Goal: Transaction & Acquisition: Obtain resource

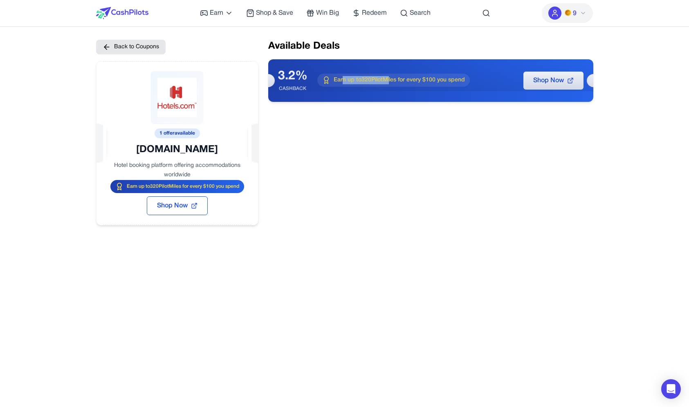
drag, startPoint x: 389, startPoint y: 78, endPoint x: 343, endPoint y: 78, distance: 45.8
click at [343, 78] on span "Earn up to 320 PilotMiles for every $100 you spend" at bounding box center [399, 80] width 131 height 8
drag, startPoint x: 365, startPoint y: 83, endPoint x: 383, endPoint y: 82, distance: 18.5
click at [383, 83] on span "Earn up to 320 PilotMiles for every $100 you spend" at bounding box center [399, 80] width 131 height 8
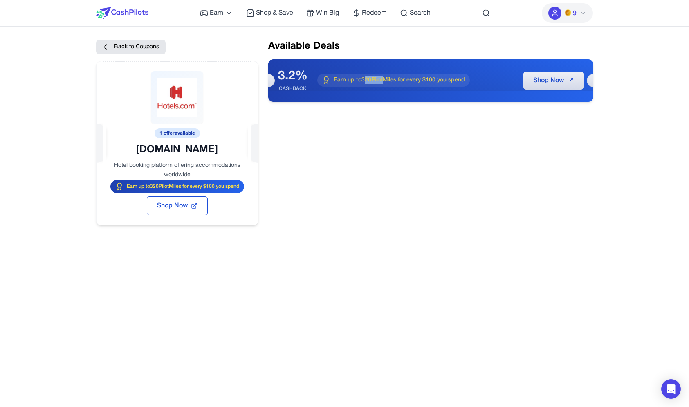
click at [383, 82] on span "Earn up to 320 PilotMiles for every $100 you spend" at bounding box center [399, 80] width 131 height 8
click at [305, 108] on div "Available Deals 3.2% CASHBACK Earn up to 320 PilotMiles for every $100 you spen…" at bounding box center [430, 133] width 325 height 186
drag, startPoint x: 297, startPoint y: 85, endPoint x: 297, endPoint y: 80, distance: 5.7
click at [297, 80] on div "3.2% CASHBACK" at bounding box center [292, 80] width 29 height 23
drag, startPoint x: 291, startPoint y: 78, endPoint x: 291, endPoint y: 85, distance: 7.4
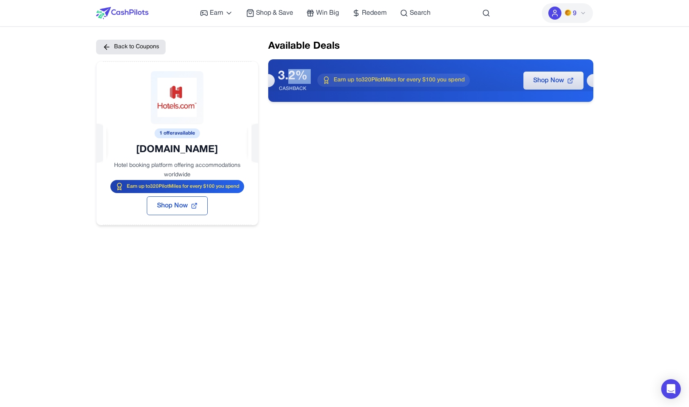
click at [291, 85] on div "3.2% CASHBACK" at bounding box center [292, 80] width 29 height 23
click at [290, 84] on div "3.2% CASHBACK" at bounding box center [292, 80] width 29 height 23
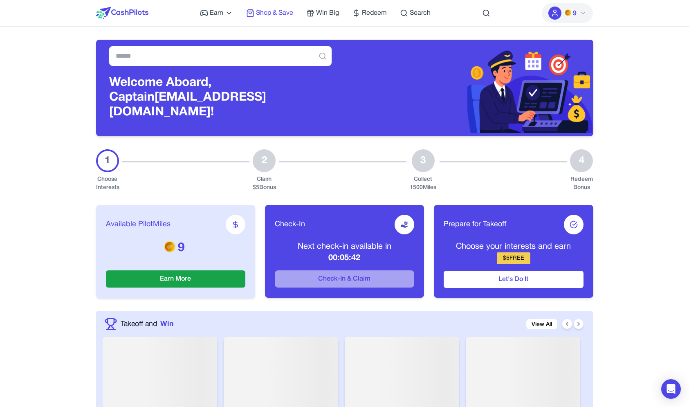
click at [280, 10] on span "Shop & Save" at bounding box center [274, 13] width 37 height 10
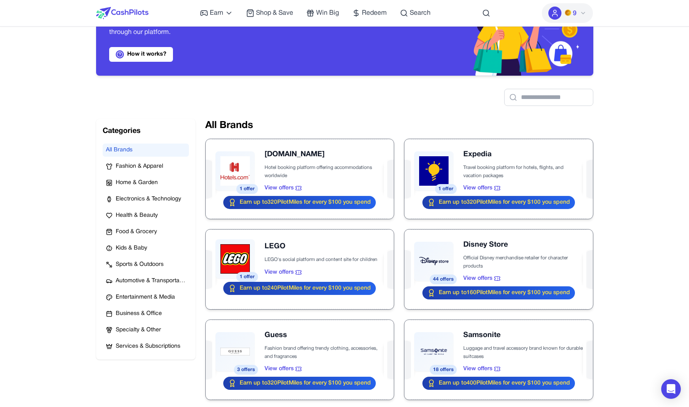
scroll to position [57, 0]
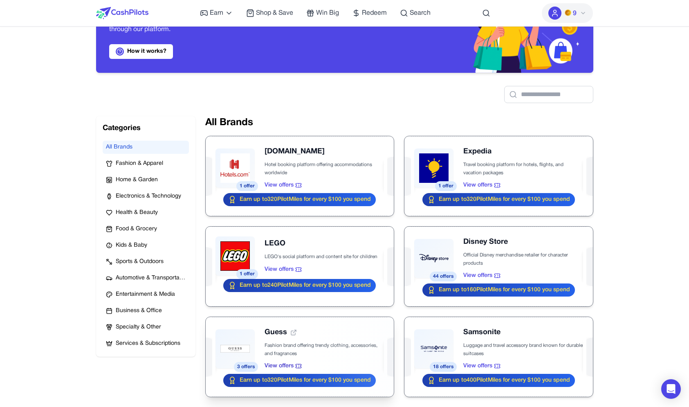
click at [253, 343] on div at bounding box center [300, 357] width 188 height 80
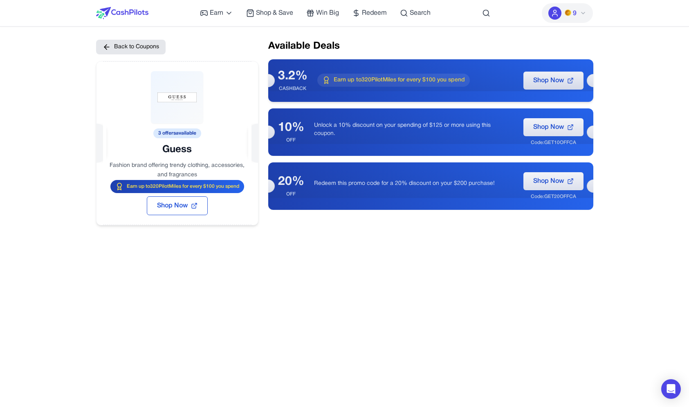
drag, startPoint x: 419, startPoint y: 79, endPoint x: 356, endPoint y: 85, distance: 63.6
click at [356, 85] on div "Earn up to 320 PilotMiles for every $100 you spend" at bounding box center [393, 80] width 152 height 13
drag, startPoint x: 290, startPoint y: 78, endPoint x: 290, endPoint y: 89, distance: 10.6
click at [290, 89] on div "3.2% CASHBACK" at bounding box center [292, 80] width 29 height 23
click at [290, 89] on div "CASHBACK" at bounding box center [292, 88] width 29 height 7
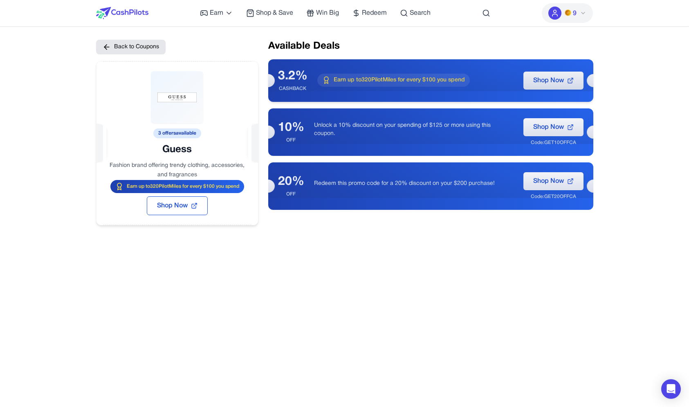
drag, startPoint x: 325, startPoint y: 80, endPoint x: 361, endPoint y: 77, distance: 36.5
click at [361, 77] on div "Earn up to 320 PilotMiles for every $100 you spend" at bounding box center [393, 80] width 152 height 13
click at [361, 77] on span "Earn up to 320 PilotMiles for every $100 you spend" at bounding box center [399, 80] width 131 height 8
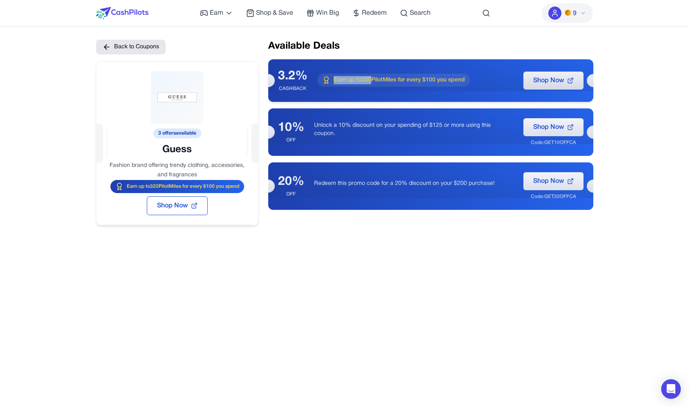
click at [361, 77] on span "Earn up to 320 PilotMiles for every $100 you spend" at bounding box center [399, 80] width 131 height 8
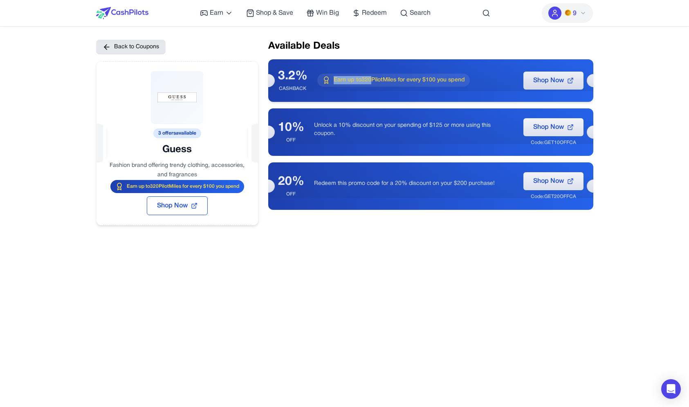
click at [361, 77] on span "Earn up to 320 PilotMiles for every $100 you spend" at bounding box center [399, 80] width 131 height 8
click at [396, 79] on span "Earn up to 320 PilotMiles for every $100 you spend" at bounding box center [399, 80] width 131 height 8
click at [396, 78] on span "Earn up to 320 PilotMiles for every $100 you spend" at bounding box center [399, 80] width 131 height 8
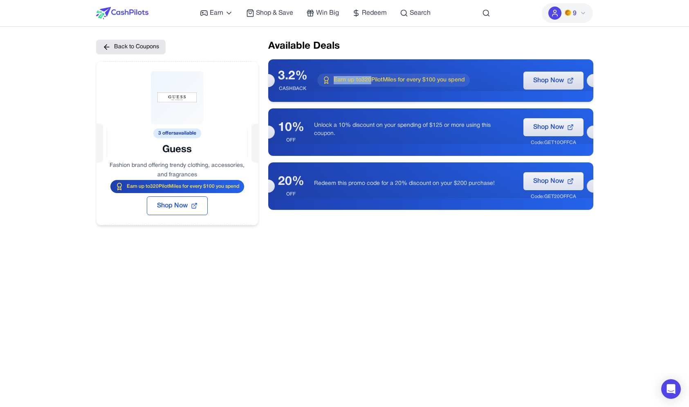
click at [396, 78] on span "Earn up to 320 PilotMiles for every $100 you spend" at bounding box center [399, 80] width 131 height 8
click at [348, 57] on div "Available Deals 3.2% CASHBACK Earn up to 320 PilotMiles for every $100 you spen…" at bounding box center [430, 133] width 325 height 186
click at [349, 56] on div "Available Deals 3.2% CASHBACK Earn up to 320 PilotMiles for every $100 you spen…" at bounding box center [430, 133] width 325 height 186
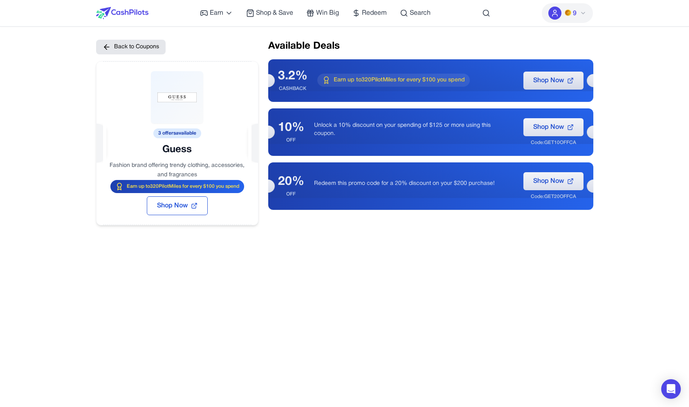
click at [349, 56] on div "Available Deals 3.2% CASHBACK Earn up to 320 PilotMiles for every $100 you spen…" at bounding box center [430, 133] width 325 height 186
